Goal: Understand process/instructions

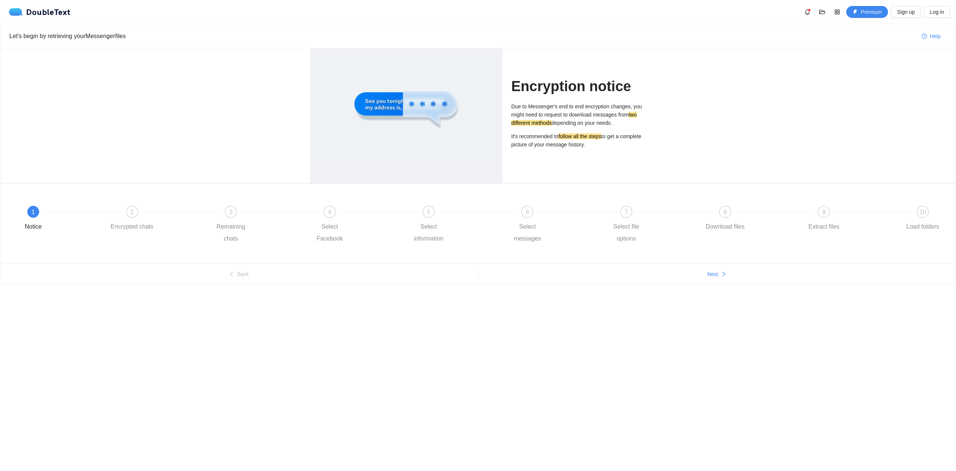
click at [886, 215] on div "9 Extract files" at bounding box center [851, 219] width 99 height 27
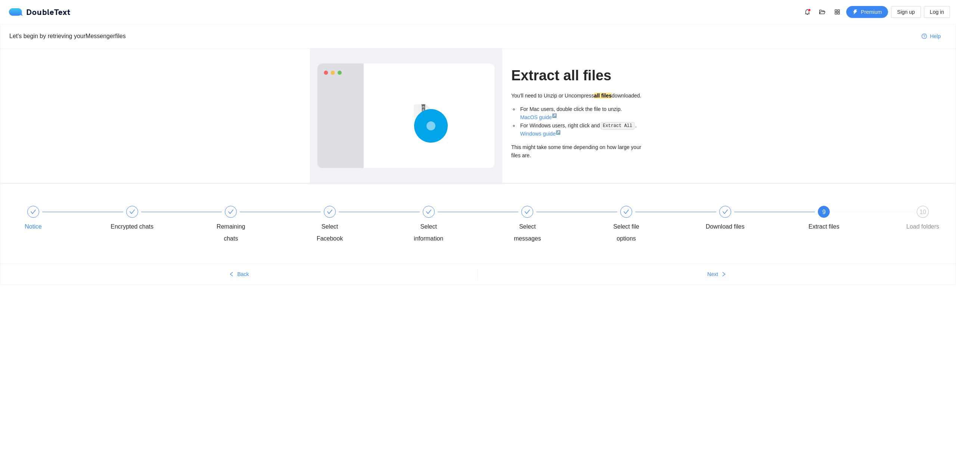
click at [32, 220] on div "Notice" at bounding box center [61, 219] width 99 height 27
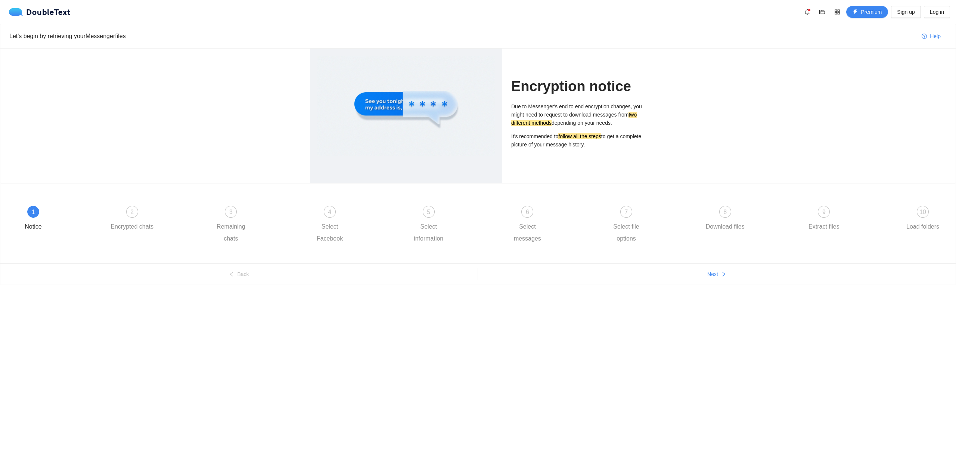
click at [145, 199] on div "1 Notice 2 Encrypted chats 3 Remaining chats 4 Select Facebook 5 Select informa…" at bounding box center [478, 225] width 933 height 54
click at [137, 208] on div "2 Encrypted chats" at bounding box center [160, 219] width 99 height 27
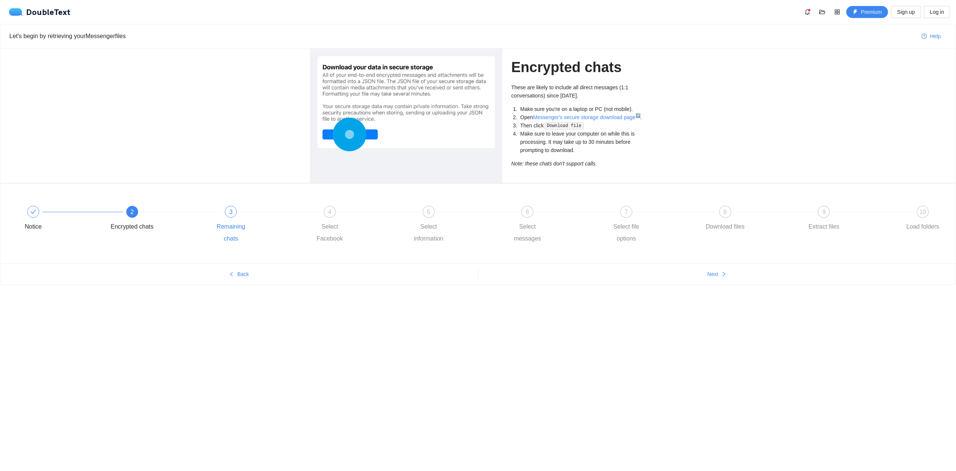
click at [224, 214] on div "3 Remaining chats" at bounding box center [258, 225] width 99 height 39
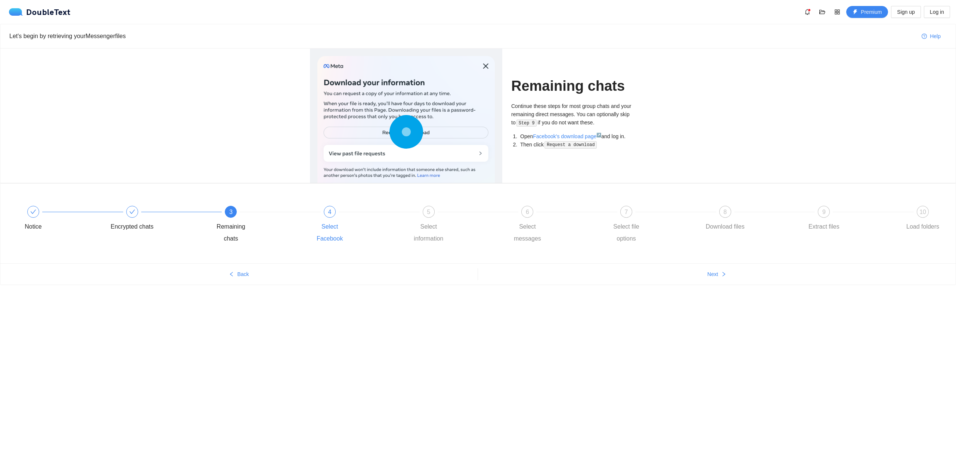
click at [313, 221] on div "Select Facebook" at bounding box center [329, 233] width 43 height 24
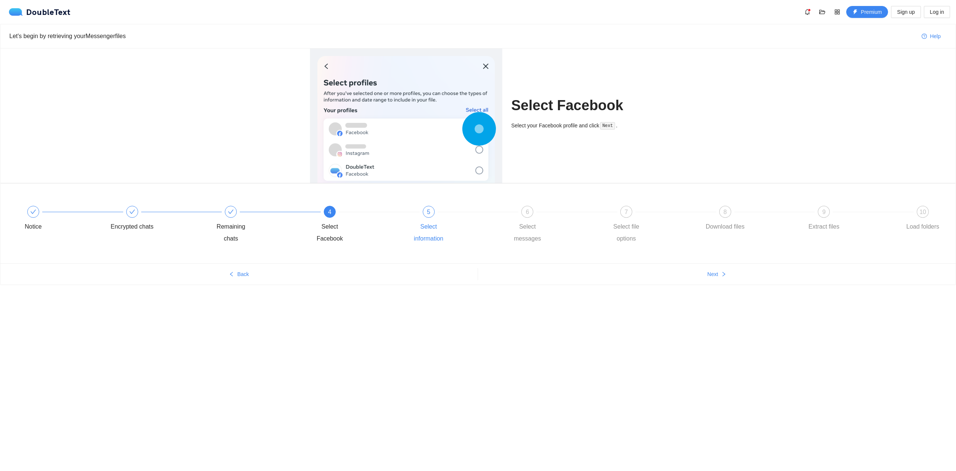
click at [410, 219] on div "5 Select information" at bounding box center [456, 225] width 99 height 39
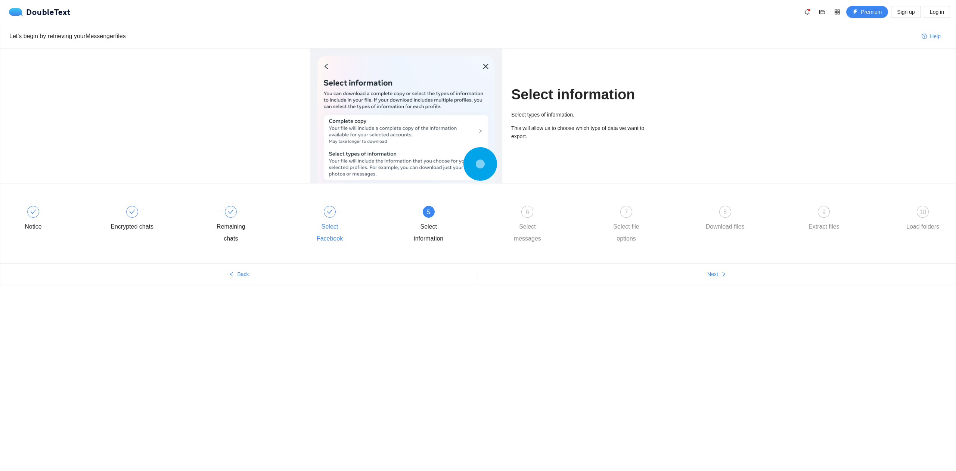
click at [347, 219] on div "Select Facebook" at bounding box center [357, 225] width 99 height 39
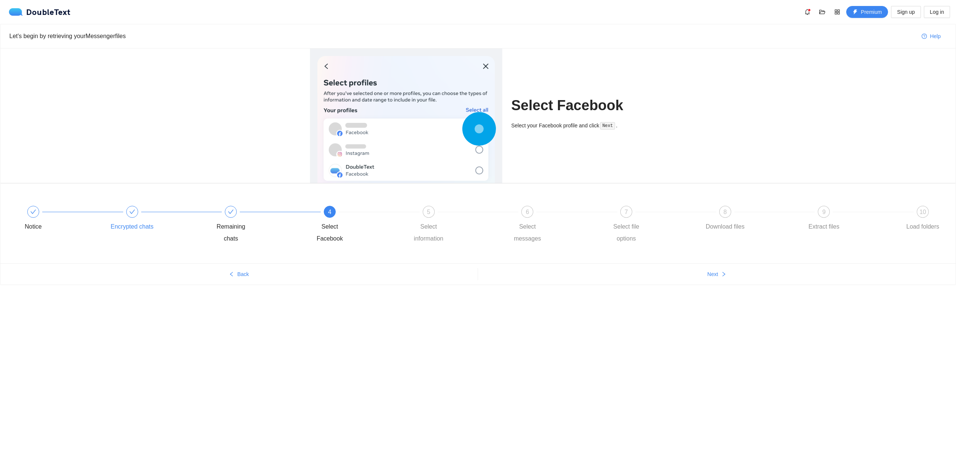
click at [198, 218] on div "Encrypted chats" at bounding box center [160, 219] width 99 height 27
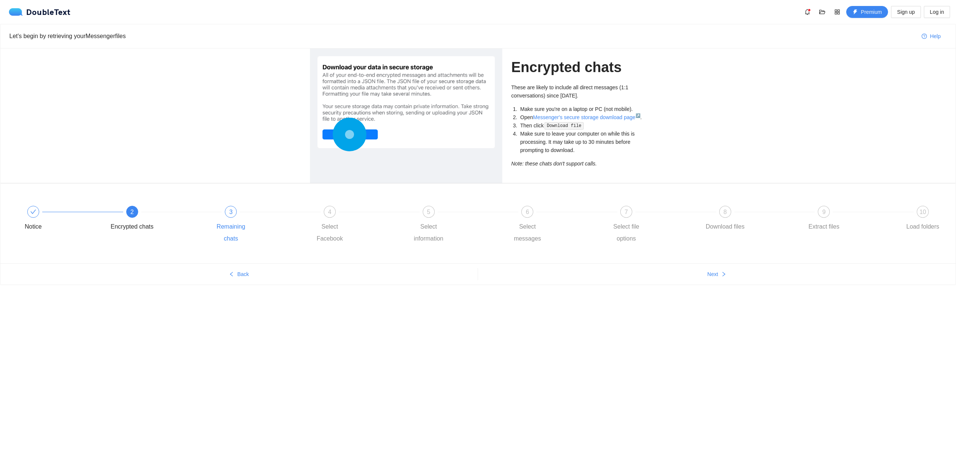
click at [230, 217] on div "3 Remaining chats" at bounding box center [258, 225] width 99 height 39
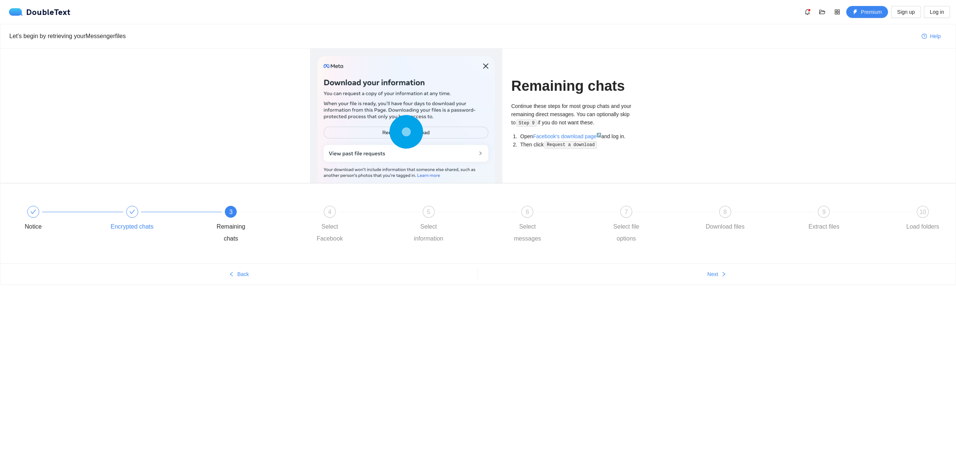
click at [156, 214] on div "Encrypted chats" at bounding box center [160, 219] width 99 height 27
